Goal: Transaction & Acquisition: Purchase product/service

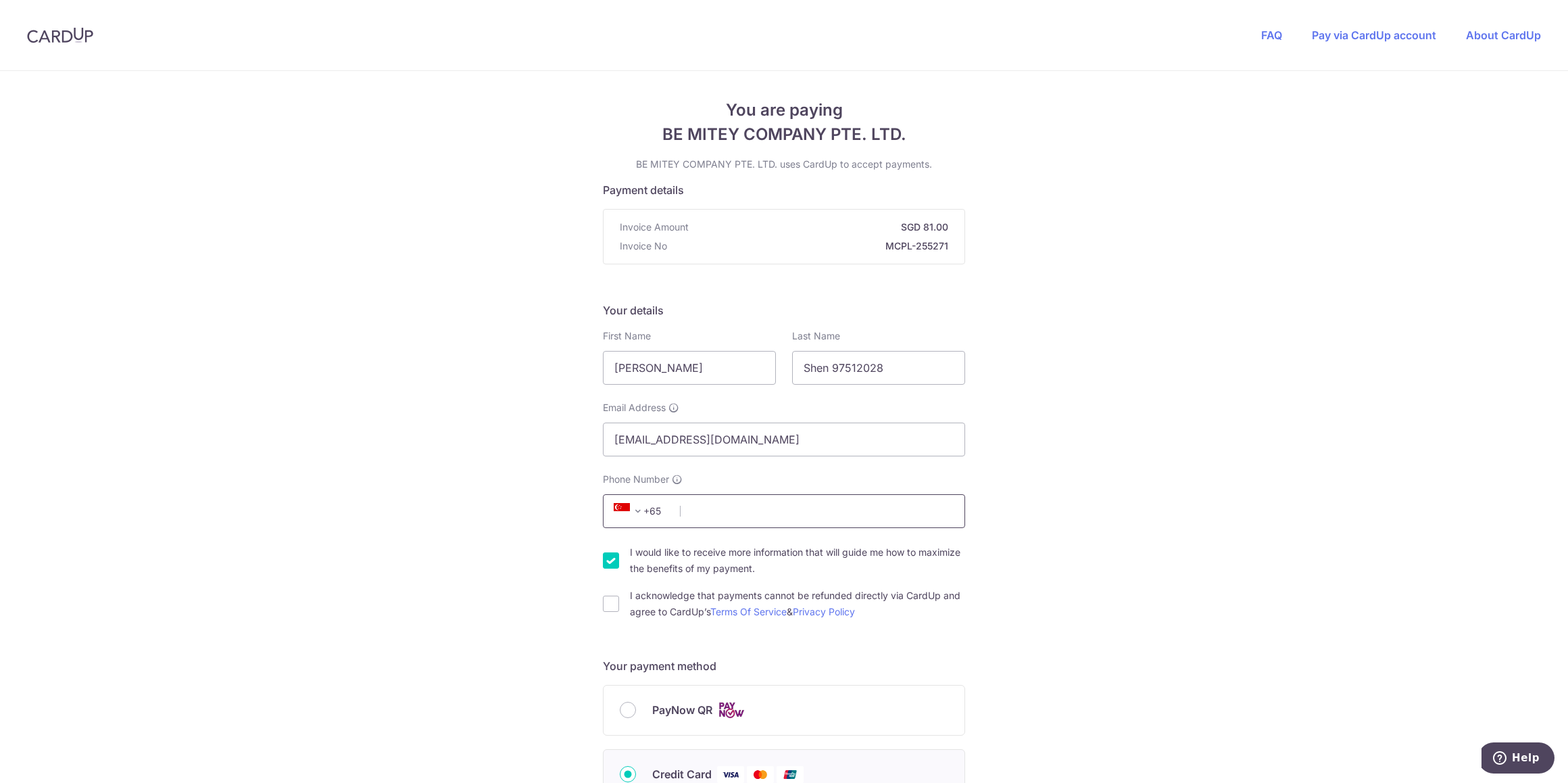
click at [713, 510] on input "Phone Number" at bounding box center [784, 511] width 362 height 34
type input "97512028"
select select "65"
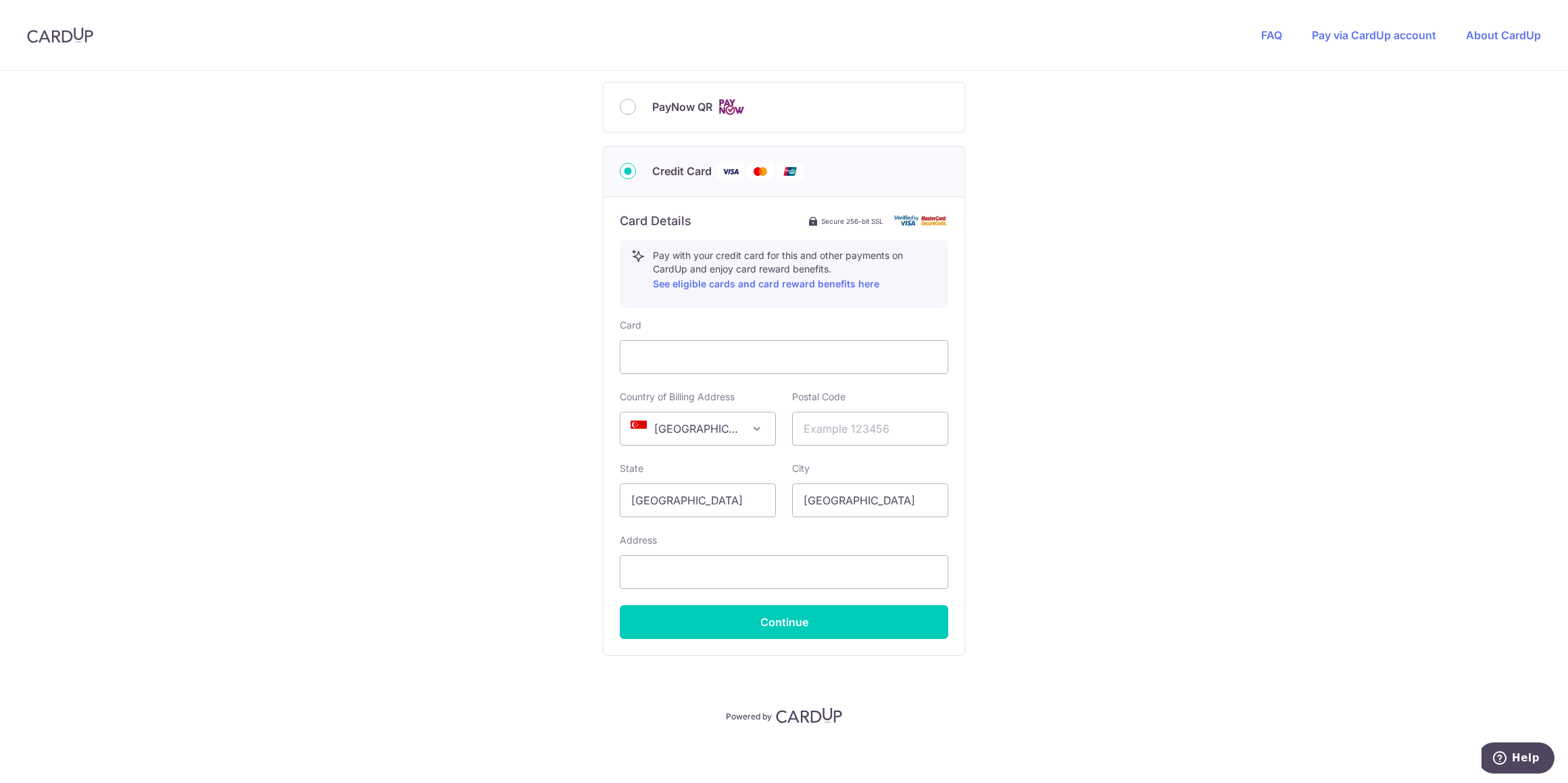
click at [656, 106] on span "PayNow QR" at bounding box center [682, 106] width 60 height 16
click at [636, 106] on input "PayNow QR" at bounding box center [627, 106] width 16 height 16
radio input "true"
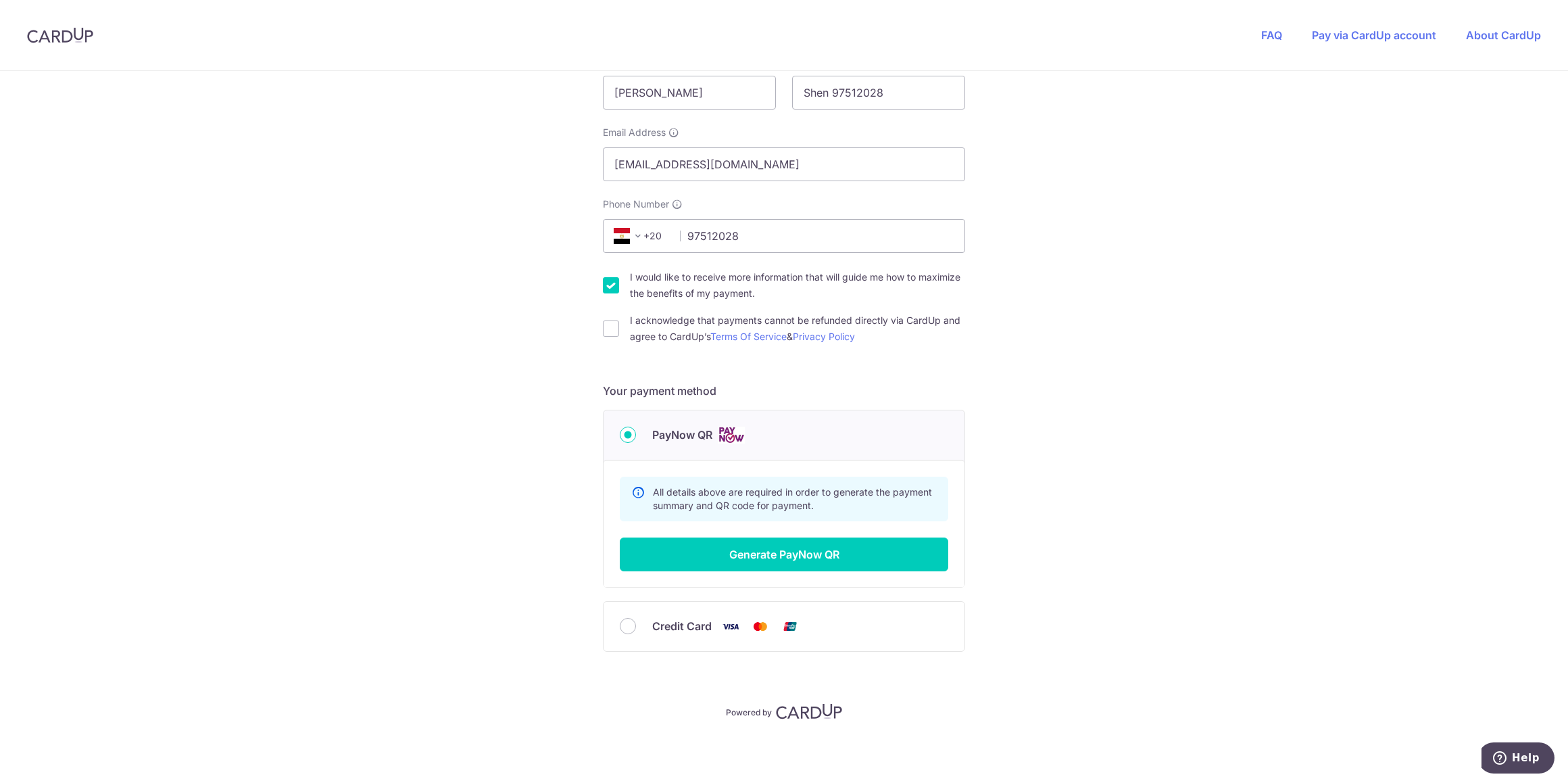
scroll to position [273, 0]
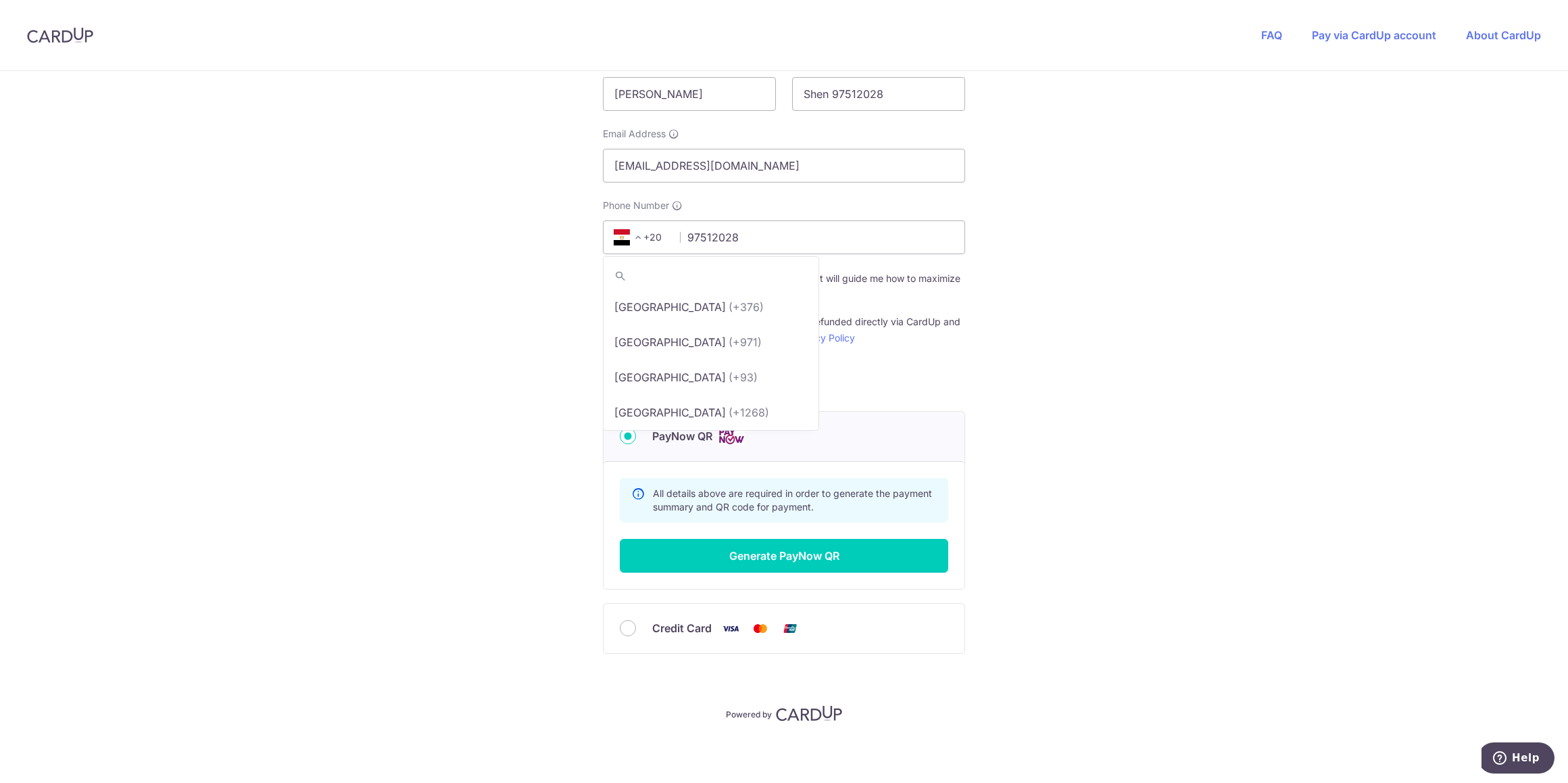
click at [632, 237] on span at bounding box center [638, 237] width 16 height 16
type input "singa"
select select "199"
drag, startPoint x: 895, startPoint y: 94, endPoint x: 822, endPoint y: 92, distance: 73.0
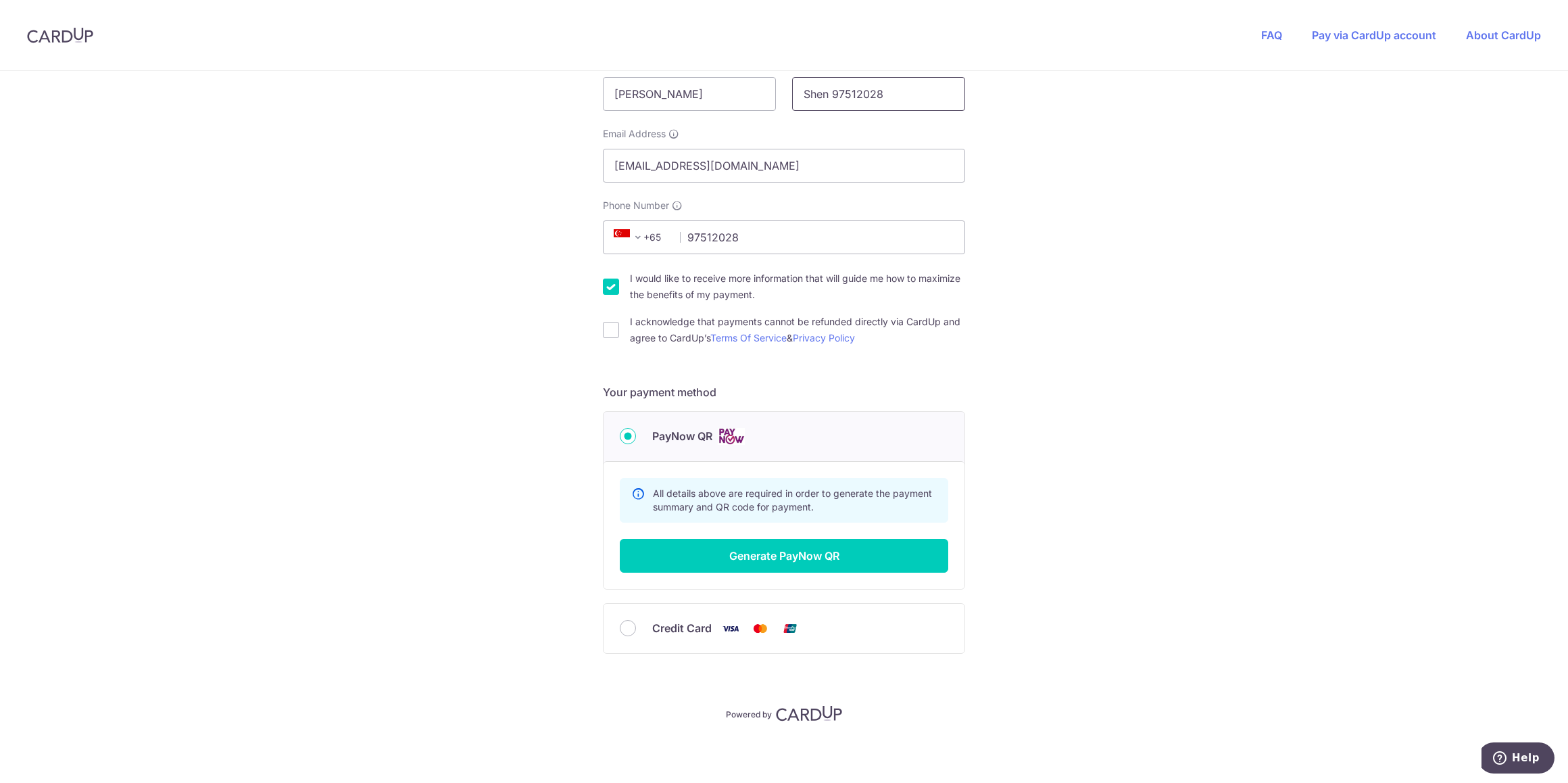
click at [822, 92] on input "Shen 97512028" at bounding box center [878, 94] width 173 height 34
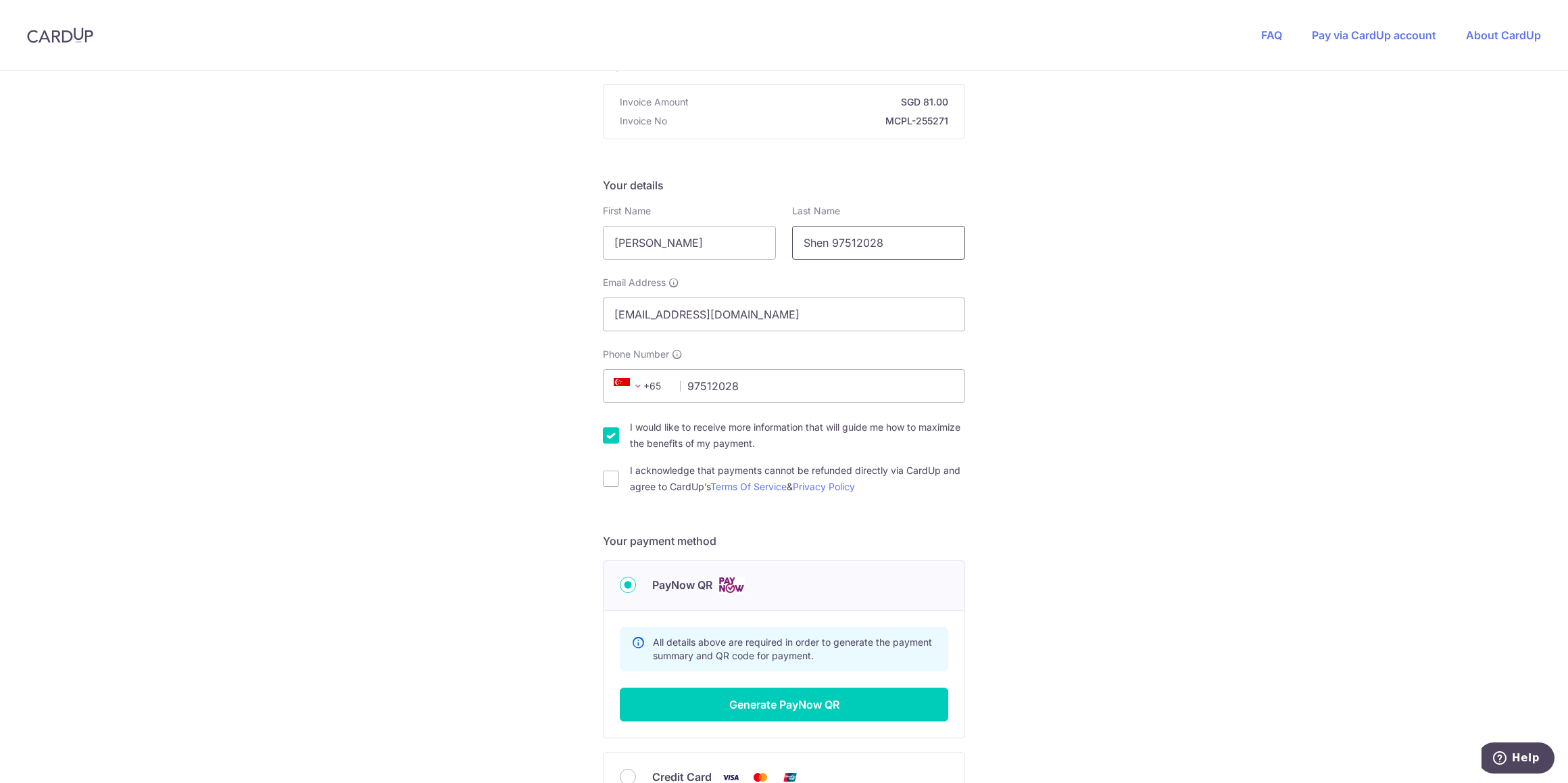
scroll to position [3, 0]
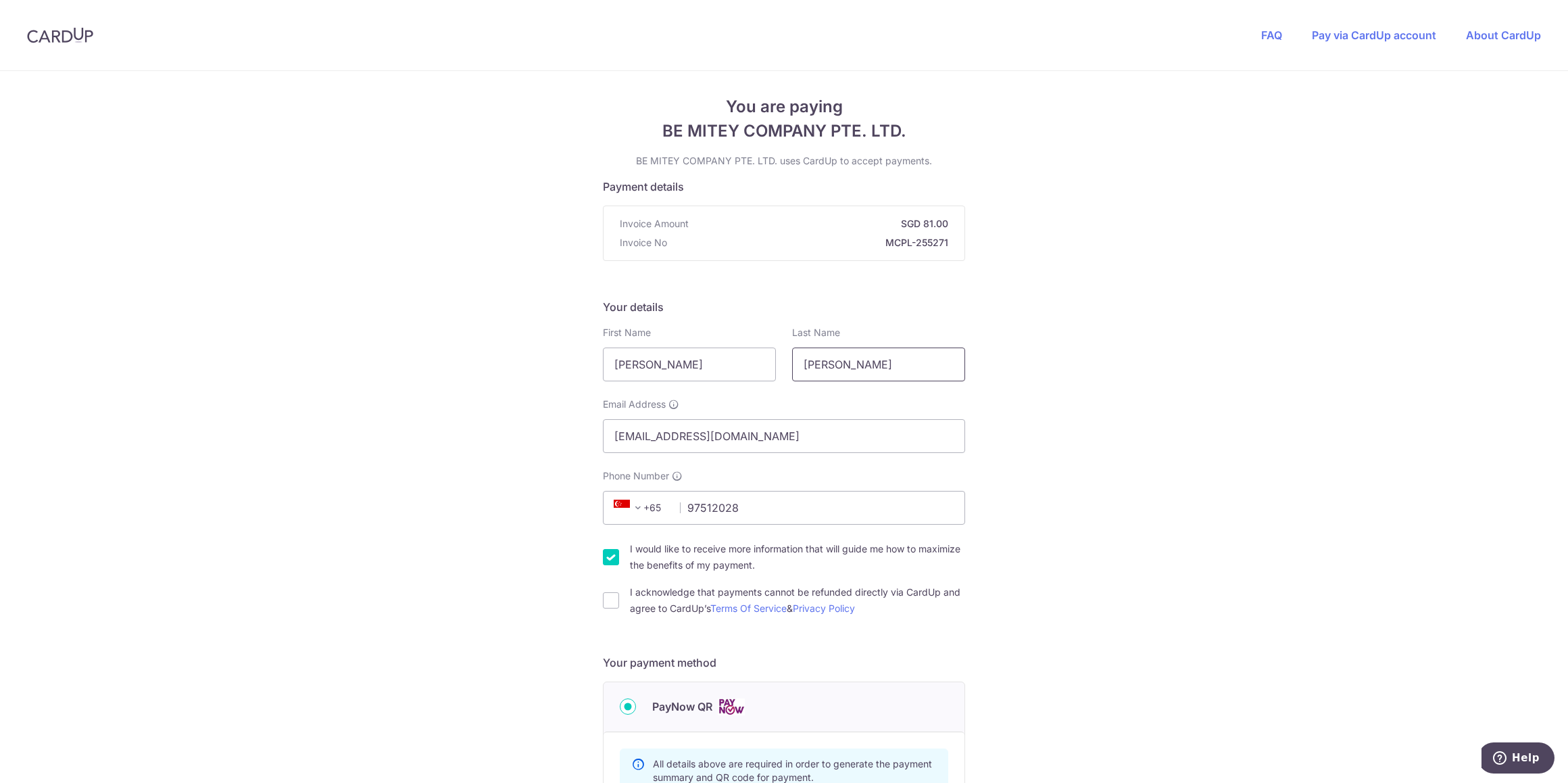
type input "[PERSON_NAME]"
click at [450, 299] on div "You are paying BE MITEY COMPANY PTE. LTD. BE MITEY COMPANY PTE. LTD. uses CardU…" at bounding box center [784, 561] width 1568 height 988
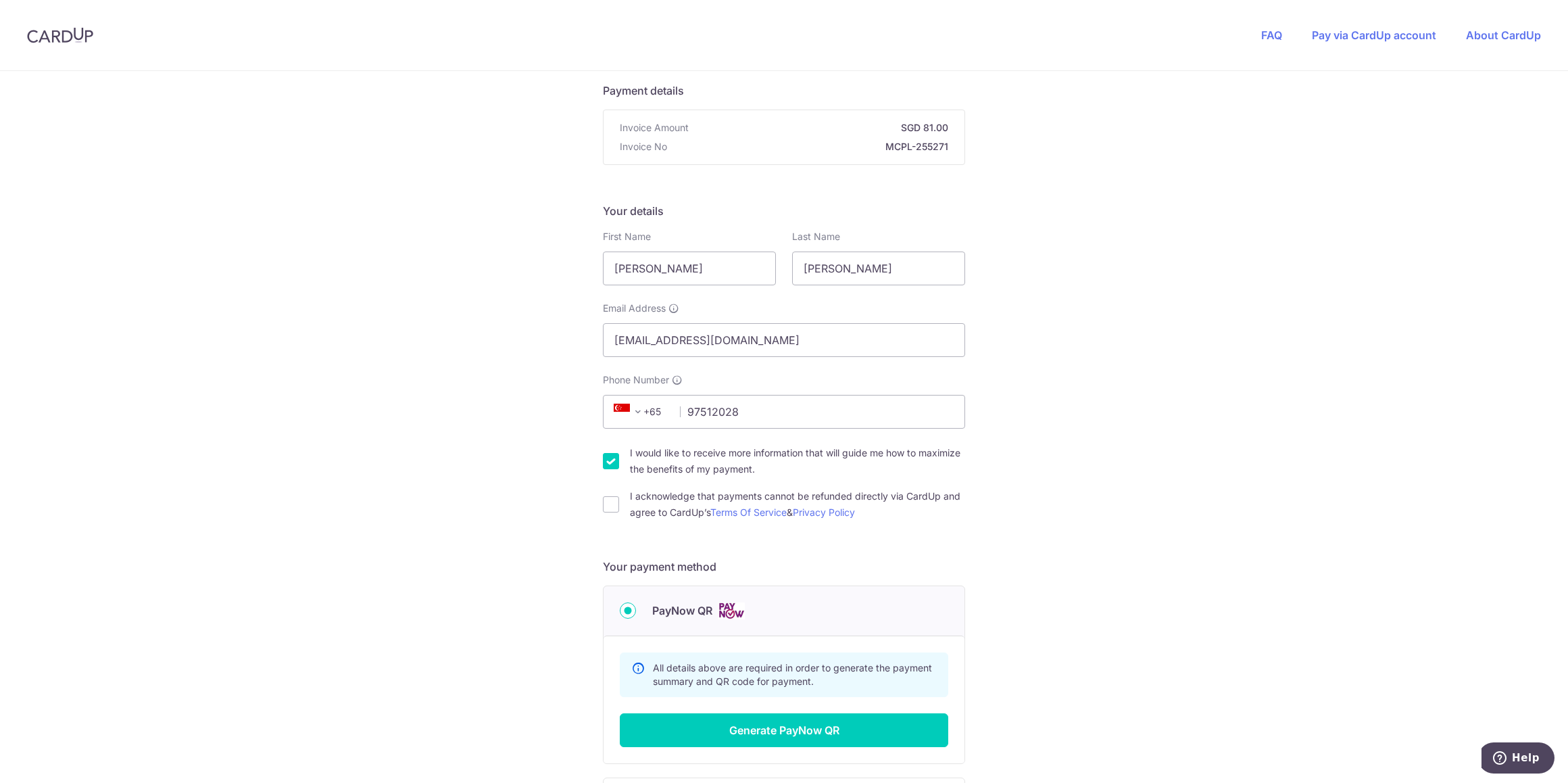
scroll to position [206, 0]
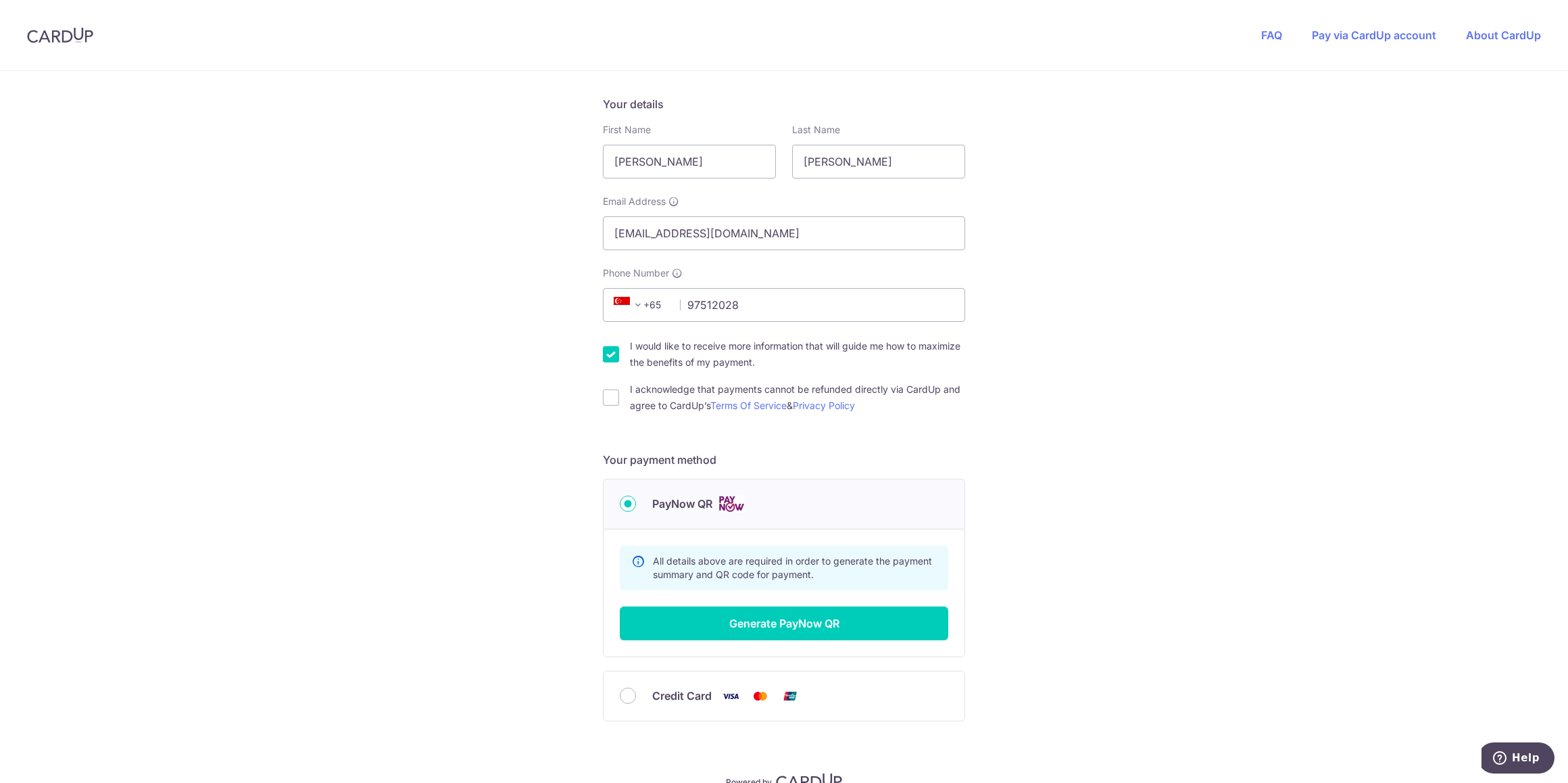
click at [617, 399] on div "I acknowledge that payments cannot be refunded directly via CardUp and agree to…" at bounding box center [784, 397] width 362 height 33
click at [606, 400] on input "I acknowledge that payments cannot be refunded directly via CardUp and agree to…" at bounding box center [611, 397] width 16 height 16
checkbox input "true"
click at [741, 628] on button "Generate PayNow QR" at bounding box center [783, 623] width 328 height 34
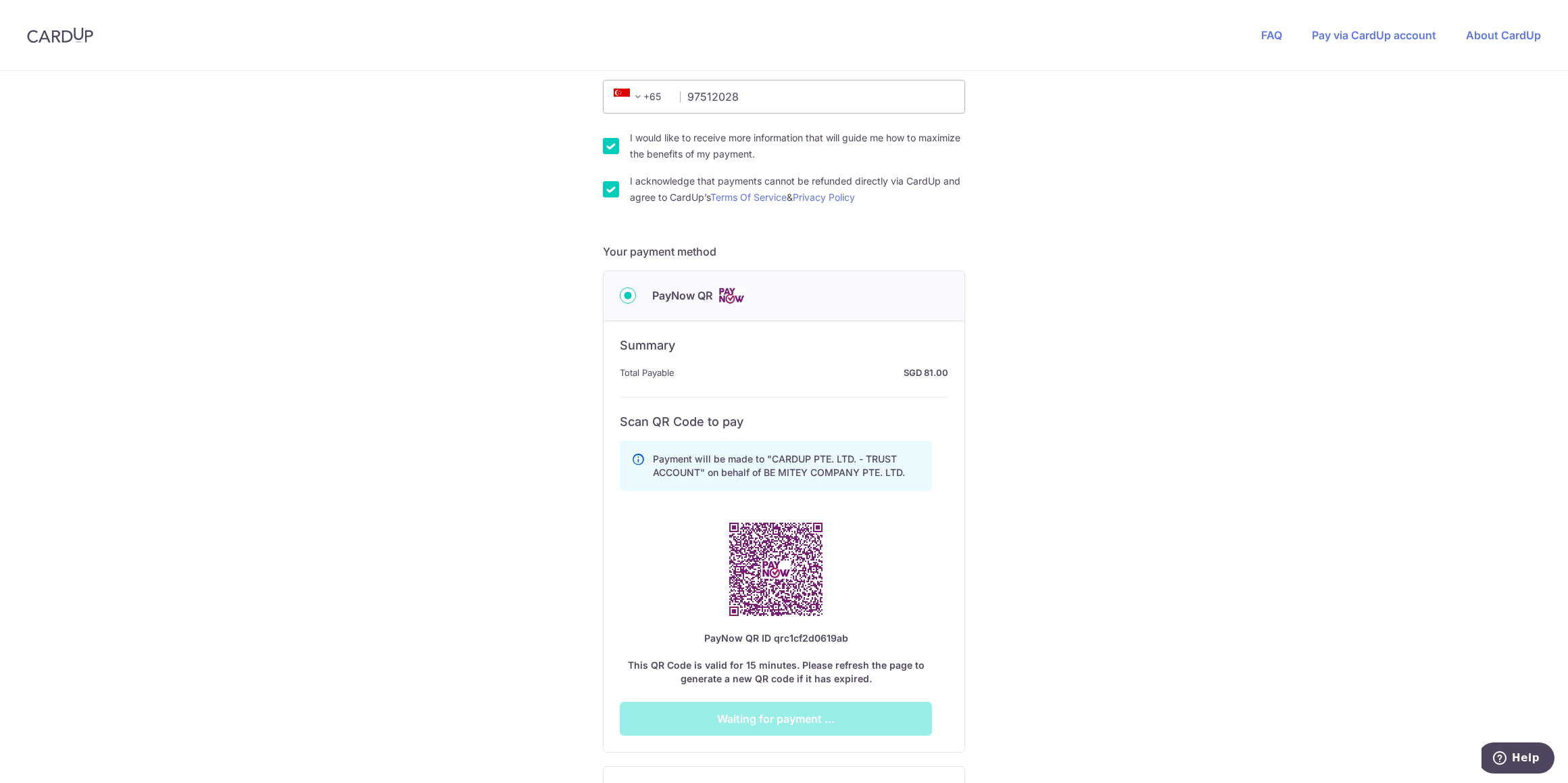
scroll to position [477, 0]
